Goal: Transaction & Acquisition: Subscribe to service/newsletter

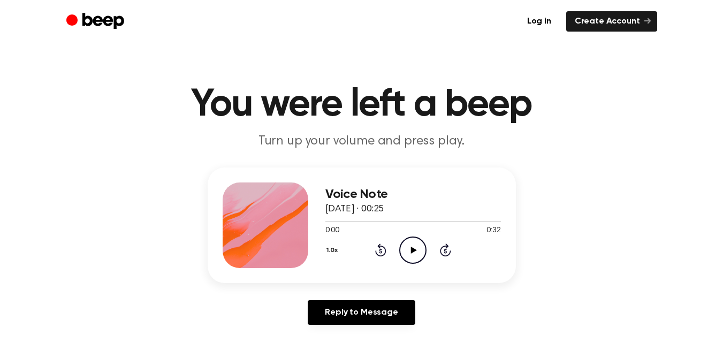
click at [421, 246] on icon "Play Audio" at bounding box center [412, 249] width 27 height 27
click at [338, 218] on div at bounding box center [412, 221] width 175 height 9
click at [257, 39] on div "Log in Create Account" at bounding box center [361, 21] width 591 height 43
click at [414, 253] on icon "Play Audio" at bounding box center [412, 249] width 27 height 27
click at [410, 241] on icon "Play Audio" at bounding box center [412, 249] width 27 height 27
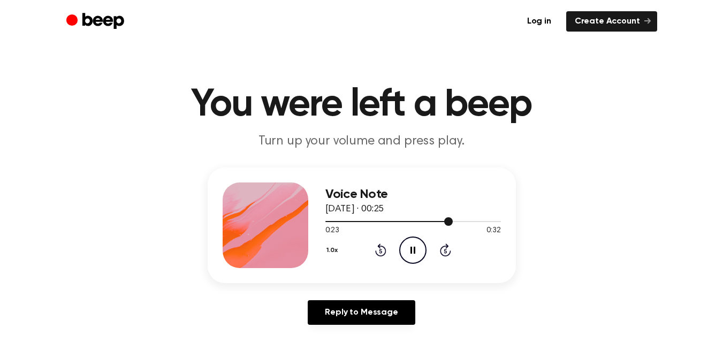
click at [399, 220] on div at bounding box center [412, 221] width 175 height 9
click at [385, 219] on div at bounding box center [412, 221] width 175 height 9
click at [424, 250] on icon "Play Audio" at bounding box center [412, 249] width 27 height 27
click at [406, 246] on icon "Play Audio" at bounding box center [412, 249] width 27 height 27
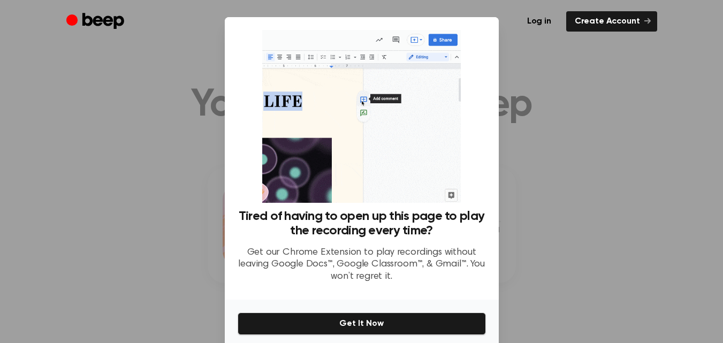
click at [544, 112] on div at bounding box center [361, 171] width 723 height 343
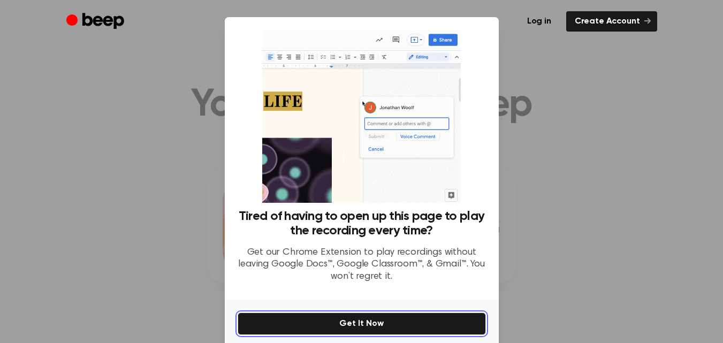
click at [377, 323] on button "Get It Now" at bounding box center [362, 323] width 248 height 22
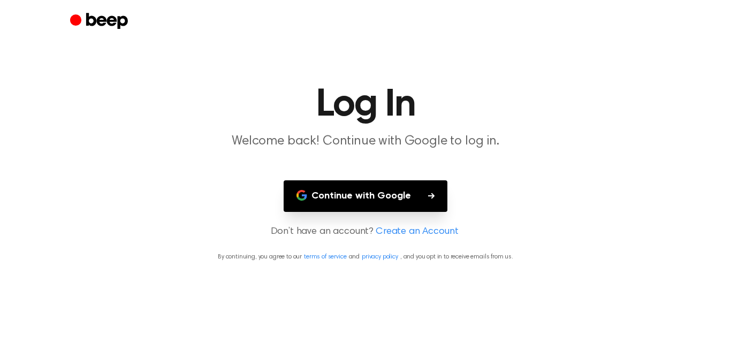
click at [409, 201] on button "Continue with Google" at bounding box center [366, 196] width 164 height 32
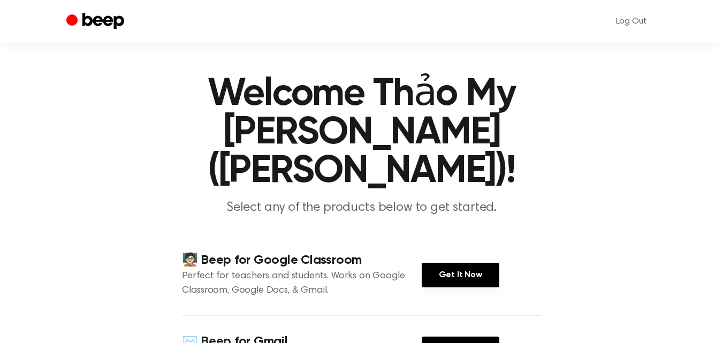
scroll to position [183, 0]
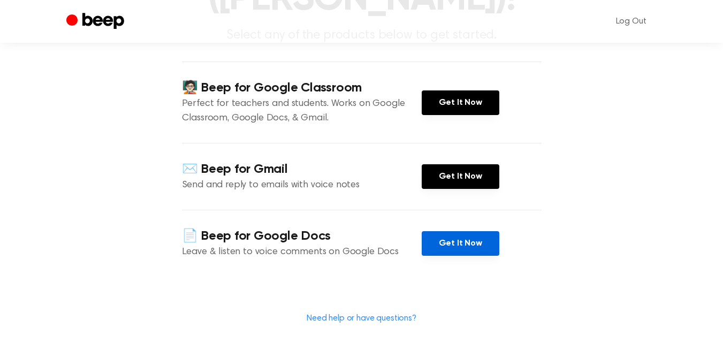
click at [446, 231] on link "Get It Now" at bounding box center [461, 243] width 78 height 25
